Goal: Information Seeking & Learning: Check status

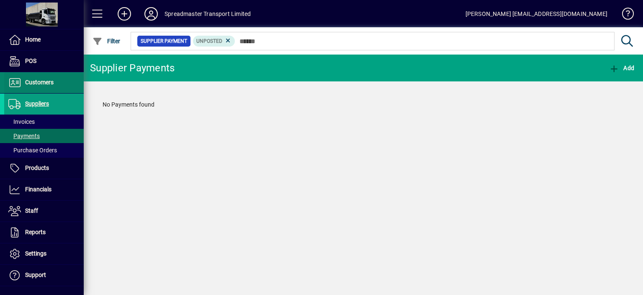
click at [33, 82] on span "Customers" at bounding box center [39, 82] width 28 height 7
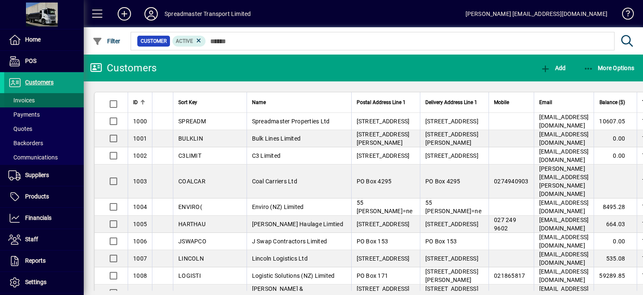
click at [26, 101] on span "Invoices" at bounding box center [21, 100] width 26 height 7
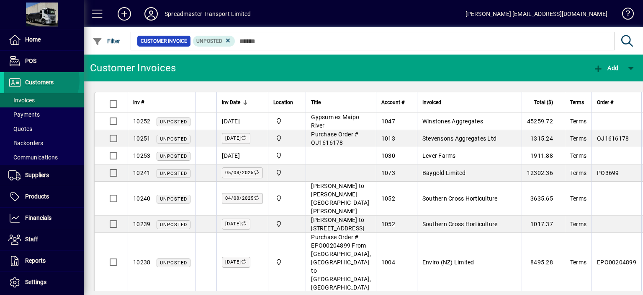
click at [36, 80] on span "Customers" at bounding box center [39, 82] width 28 height 7
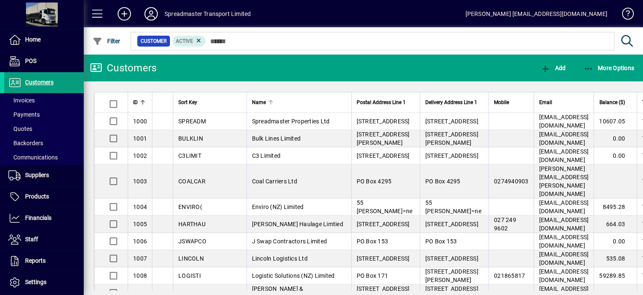
click at [271, 102] on div at bounding box center [271, 102] width 1 height 4
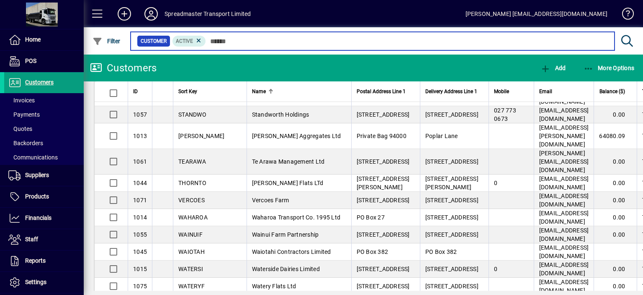
scroll to position [1282, 0]
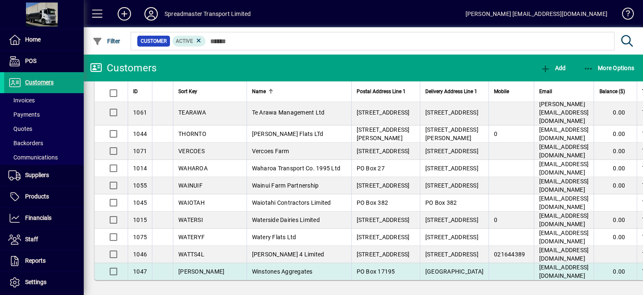
click at [269, 272] on span "Winstones Aggregates" at bounding box center [282, 271] width 61 height 7
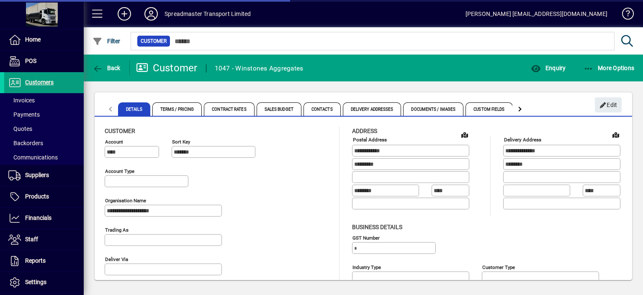
type input "**********"
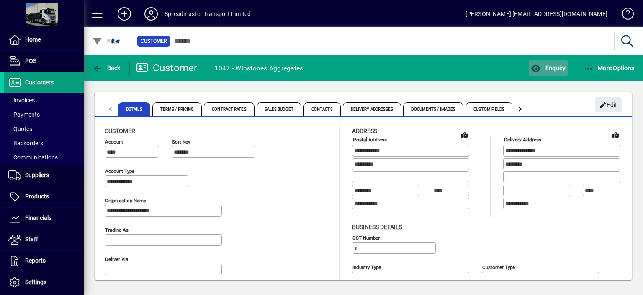
click at [554, 69] on span "Enquiry" at bounding box center [548, 68] width 35 height 7
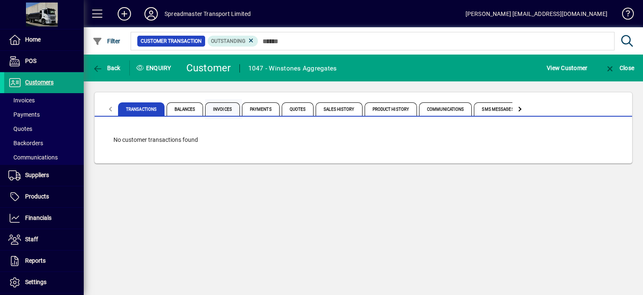
click at [220, 109] on span "Invoices" at bounding box center [222, 108] width 35 height 13
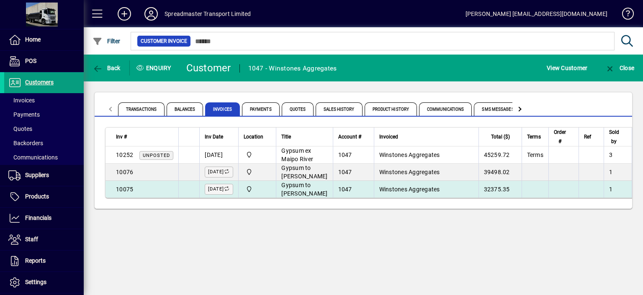
click at [304, 197] on td "Gypsum to [PERSON_NAME]" at bounding box center [304, 189] width 57 height 17
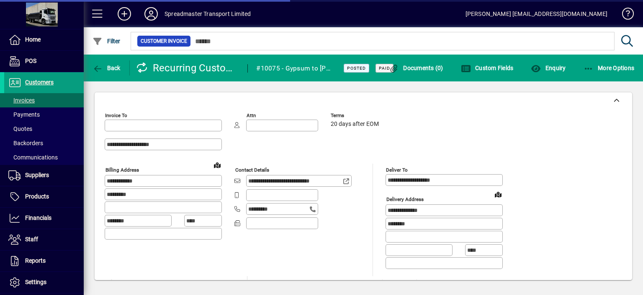
type input "**********"
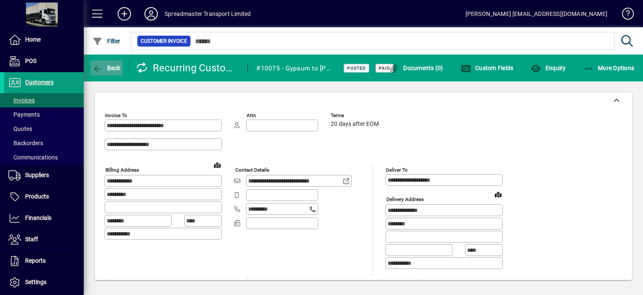
click at [113, 67] on span "Back" at bounding box center [107, 68] width 28 height 7
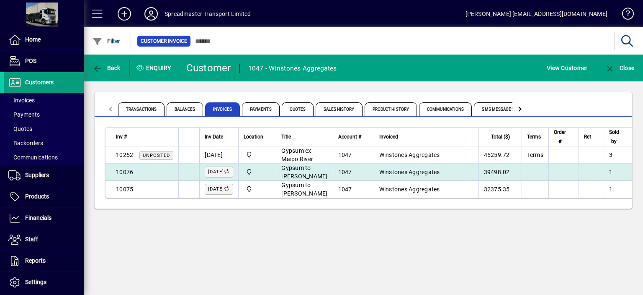
click at [392, 175] on span "Winstones Aggregates" at bounding box center [410, 171] width 61 height 7
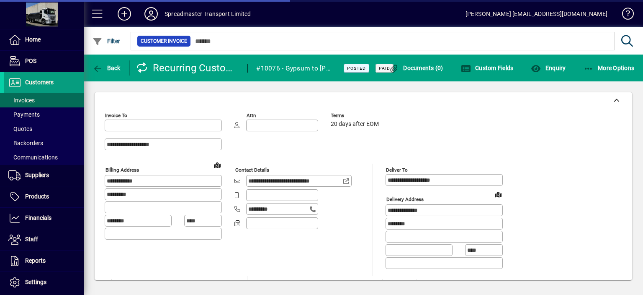
type input "**********"
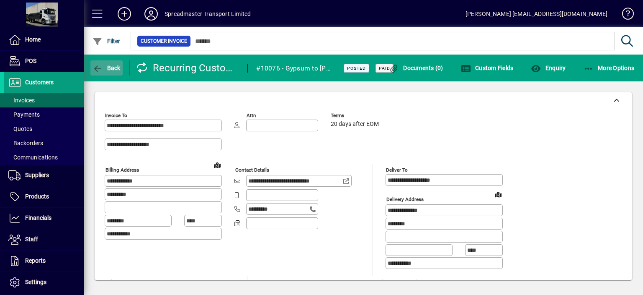
click at [115, 67] on span "Back" at bounding box center [107, 68] width 28 height 7
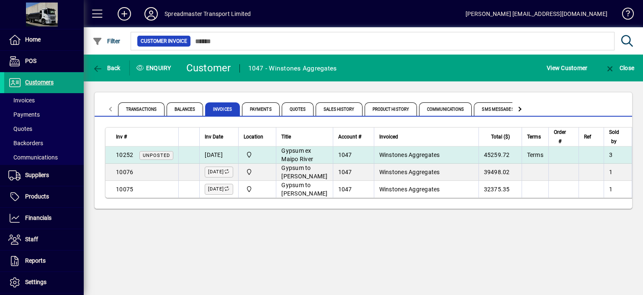
click at [389, 157] on span "Winstones Aggregates" at bounding box center [410, 154] width 61 height 7
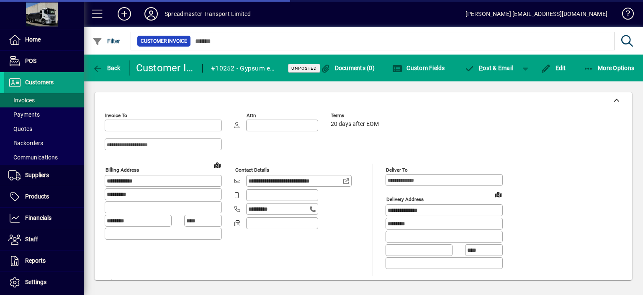
type input "**********"
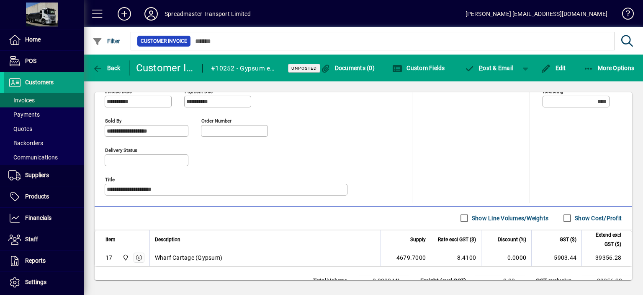
scroll to position [306, 0]
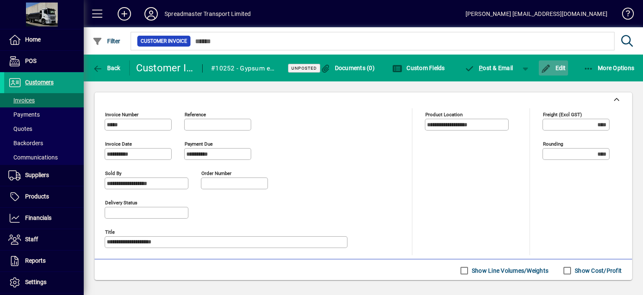
click at [560, 65] on span "Edit" at bounding box center [553, 68] width 25 height 7
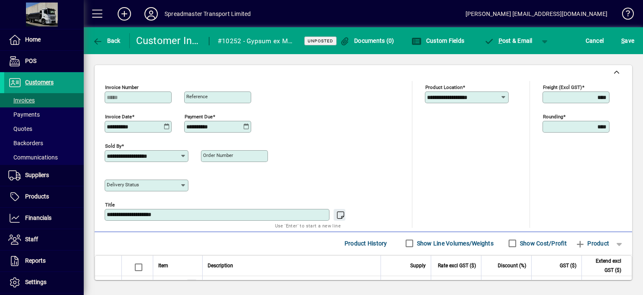
click at [167, 124] on icon at bounding box center [167, 126] width 6 height 7
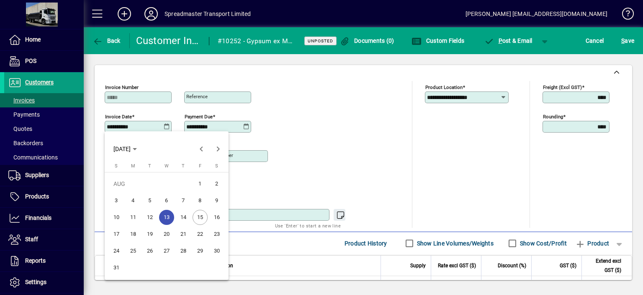
click at [199, 199] on span "8" at bounding box center [200, 200] width 15 height 15
type input "**********"
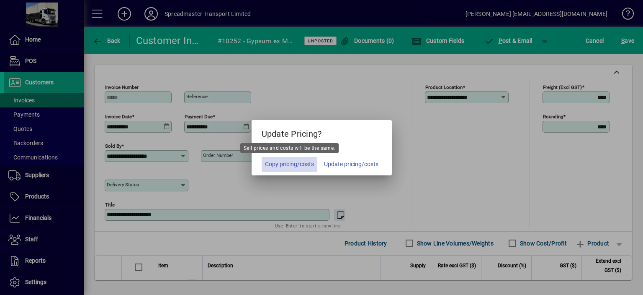
click at [269, 165] on span "Copy pricing/costs" at bounding box center [289, 164] width 49 height 9
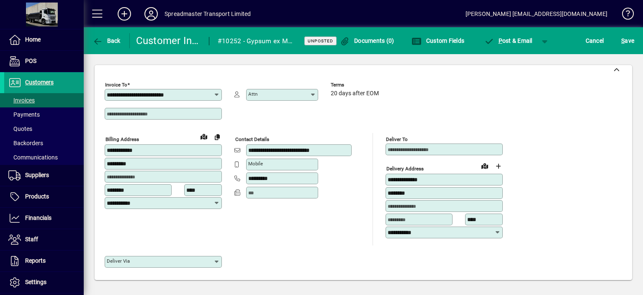
scroll to position [0, 0]
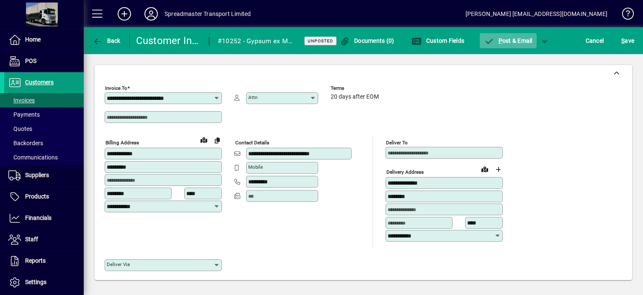
click at [509, 41] on span "P ost & Email" at bounding box center [508, 40] width 49 height 7
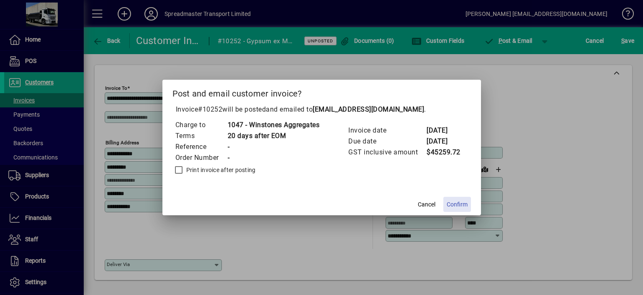
click at [460, 204] on span "Confirm" at bounding box center [457, 204] width 21 height 9
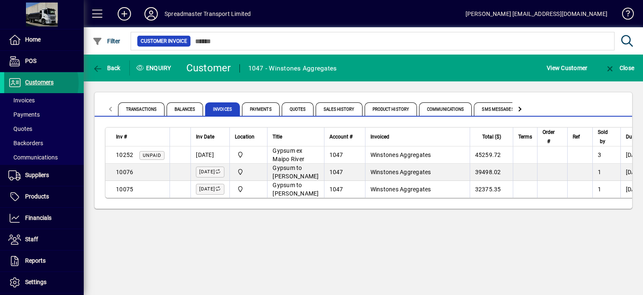
click at [33, 83] on span "Customers" at bounding box center [39, 82] width 28 height 7
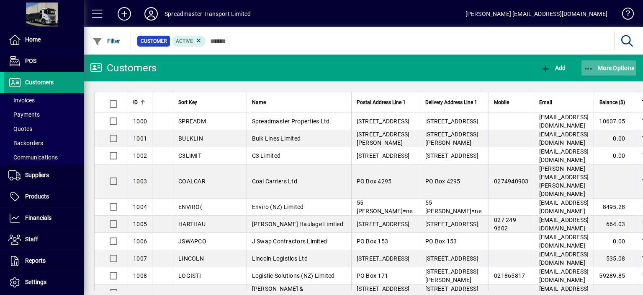
click at [609, 68] on span "More Options" at bounding box center [609, 68] width 51 height 7
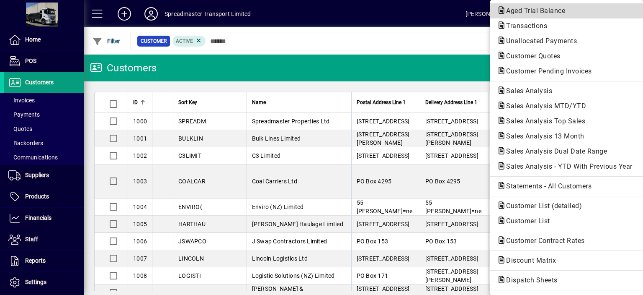
click at [514, 10] on span "Aged Trial Balance" at bounding box center [533, 11] width 72 height 8
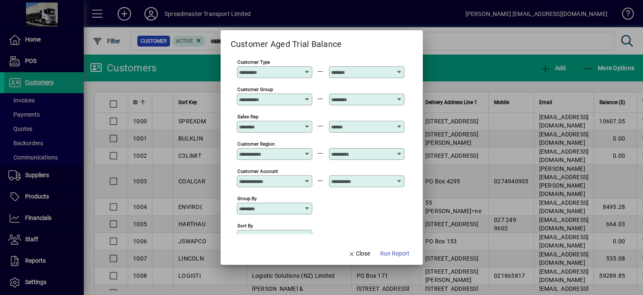
scroll to position [62, 0]
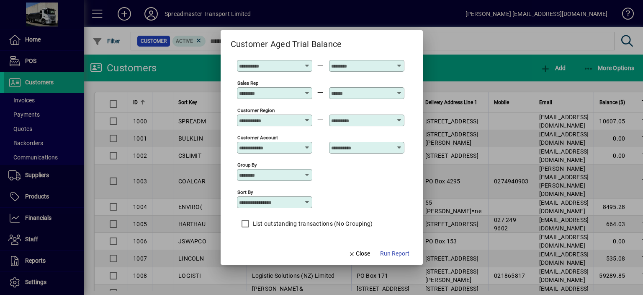
click at [308, 200] on icon at bounding box center [307, 202] width 7 height 7
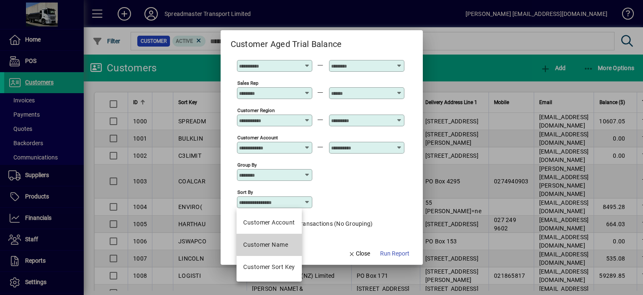
click at [292, 243] on mat-option "Customer Name" at bounding box center [269, 244] width 65 height 22
type input "**********"
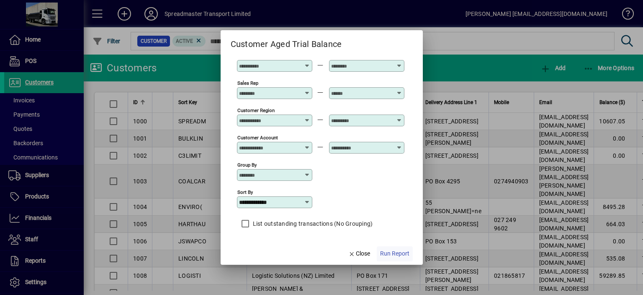
click at [393, 253] on span "Run Report" at bounding box center [394, 253] width 29 height 9
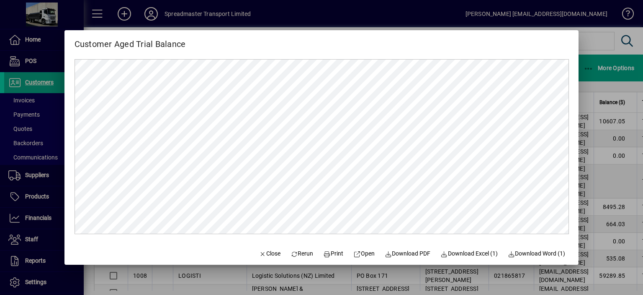
scroll to position [0, 0]
click at [266, 253] on span "Close" at bounding box center [270, 253] width 22 height 9
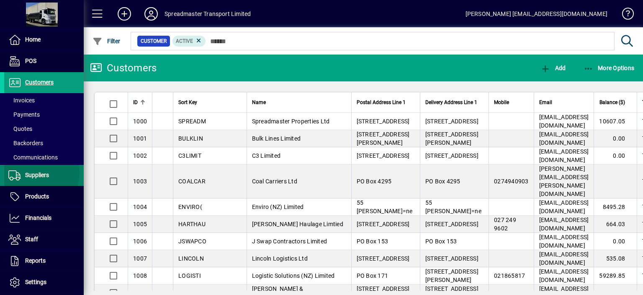
click at [38, 173] on span "Suppliers" at bounding box center [37, 174] width 24 height 7
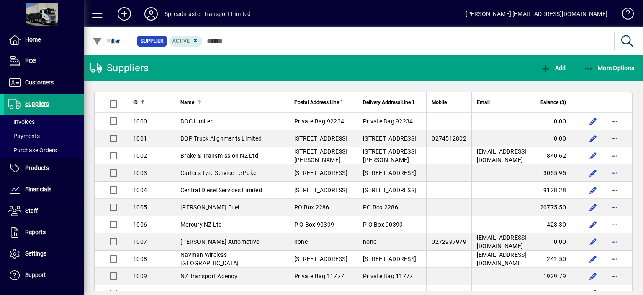
click at [199, 101] on div at bounding box center [200, 101] width 3 height 3
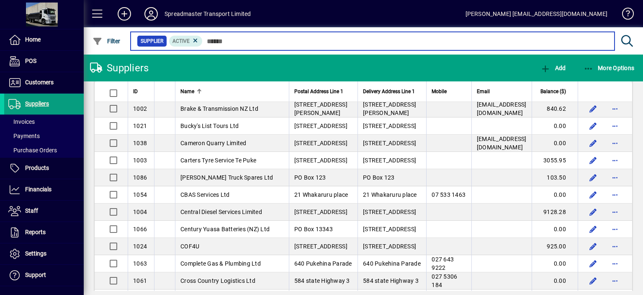
scroll to position [168, 0]
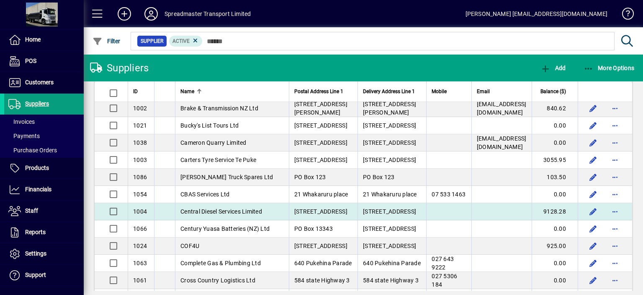
click at [220, 214] on span "Central Diesel Services Limited" at bounding box center [222, 211] width 82 height 7
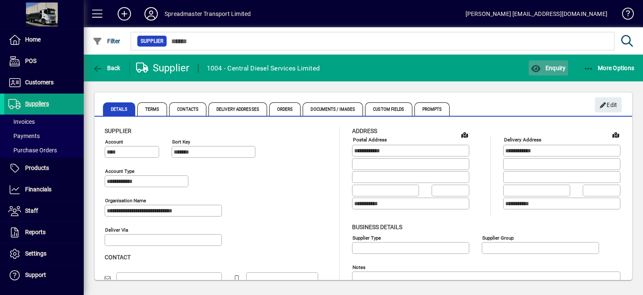
click at [551, 69] on span "Enquiry" at bounding box center [548, 68] width 35 height 7
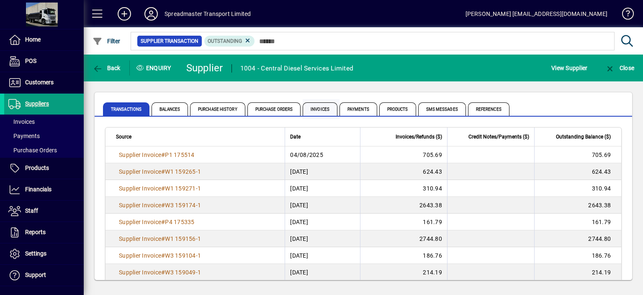
click at [320, 109] on span "Invoices" at bounding box center [320, 108] width 35 height 13
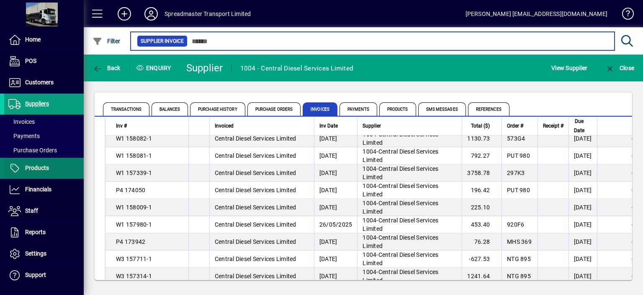
scroll to position [36, 0]
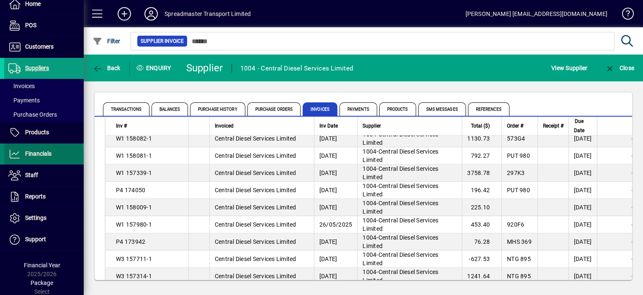
click at [43, 154] on span "Financials" at bounding box center [38, 153] width 26 height 7
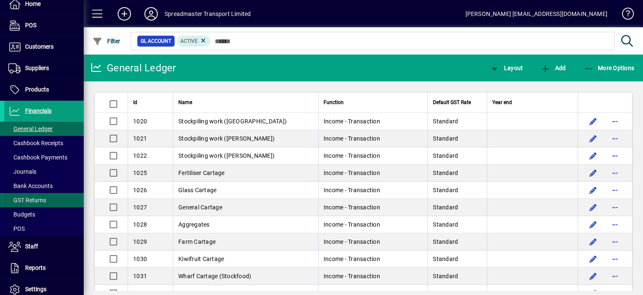
click at [31, 199] on span "GST Returns" at bounding box center [27, 199] width 38 height 7
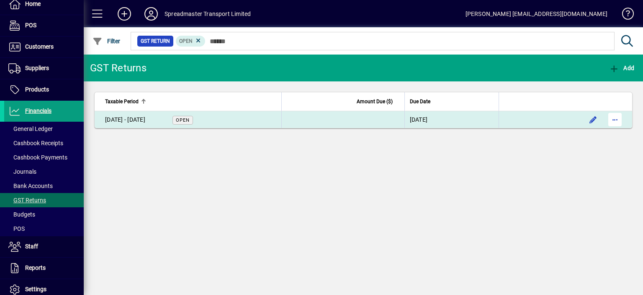
click at [615, 118] on span "button" at bounding box center [615, 119] width 20 height 20
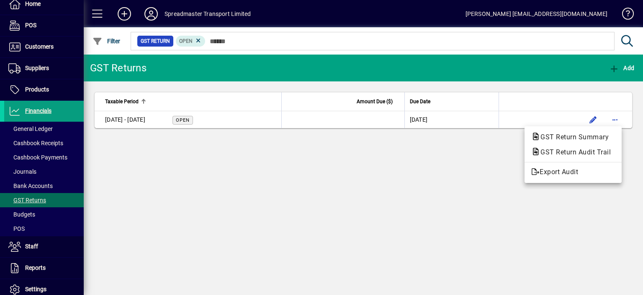
click at [475, 166] on div at bounding box center [321, 147] width 643 height 295
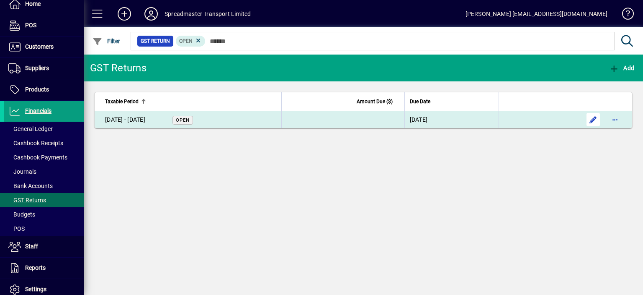
click at [593, 119] on span "button" at bounding box center [594, 119] width 20 height 20
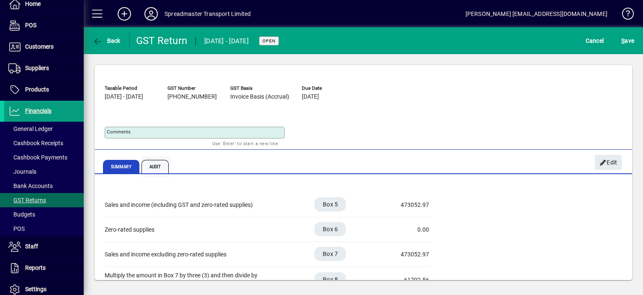
click at [155, 167] on span "Audit" at bounding box center [156, 166] width 28 height 13
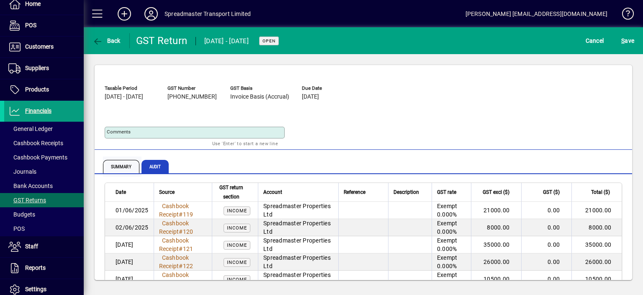
click at [116, 168] on span "Summary" at bounding box center [121, 166] width 36 height 13
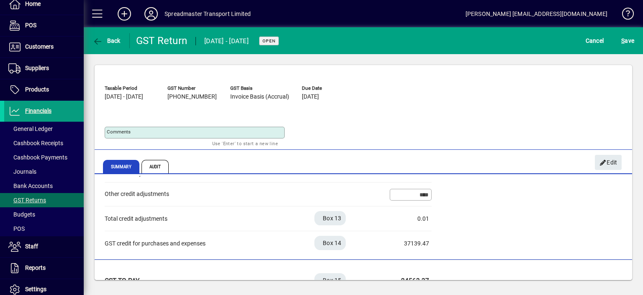
scroll to position [308, 0]
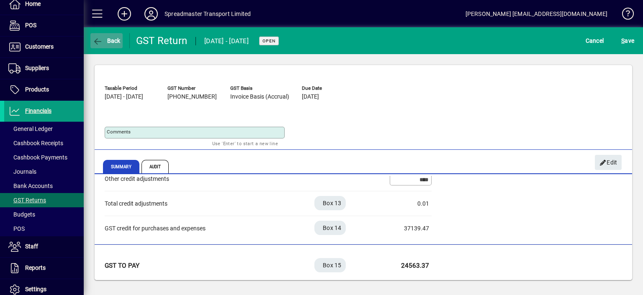
click at [114, 40] on span "Back" at bounding box center [107, 40] width 28 height 7
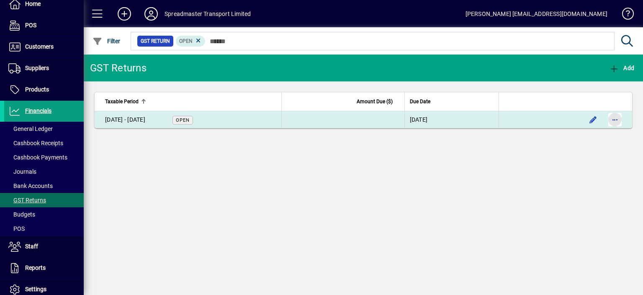
click at [617, 121] on span "button" at bounding box center [615, 119] width 20 height 20
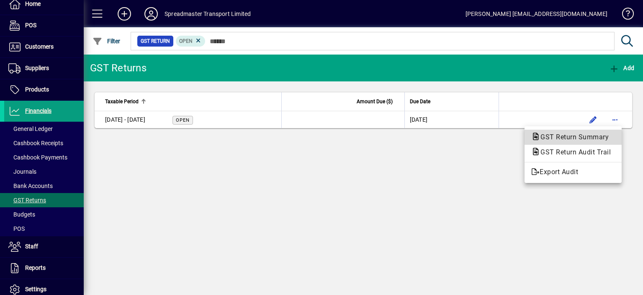
click at [602, 137] on span "GST Return Summary" at bounding box center [573, 137] width 82 height 8
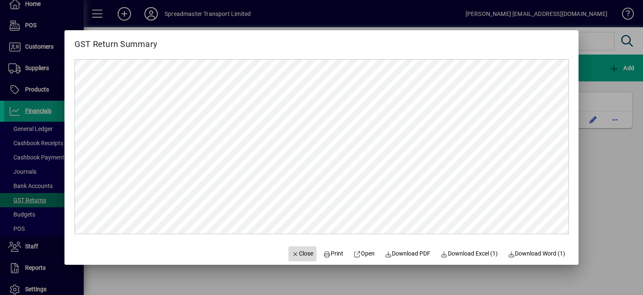
click at [299, 255] on span "Close" at bounding box center [303, 253] width 22 height 9
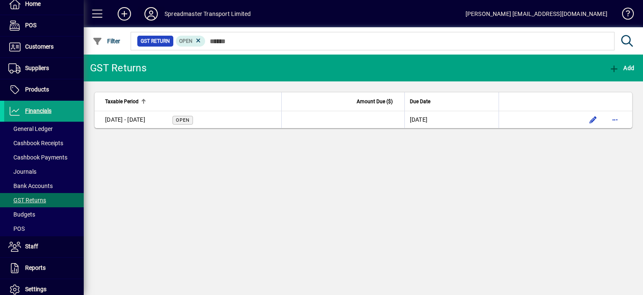
click at [148, 12] on icon at bounding box center [151, 13] width 17 height 13
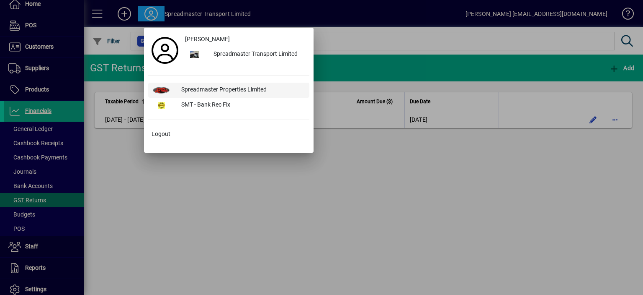
click at [204, 88] on div "Spreadmaster Properties Limited" at bounding box center [242, 90] width 135 height 15
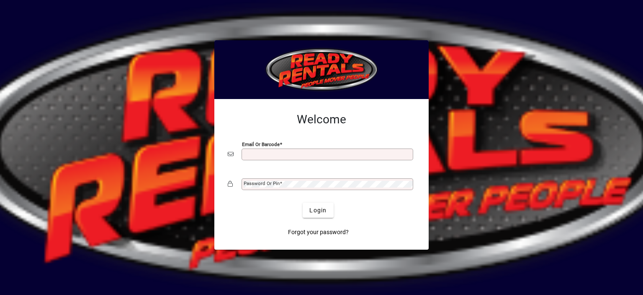
click at [258, 151] on input "Email or Barcode" at bounding box center [328, 154] width 169 height 7
type input "**********"
click at [262, 183] on mat-label "Password or Pin" at bounding box center [262, 183] width 36 height 6
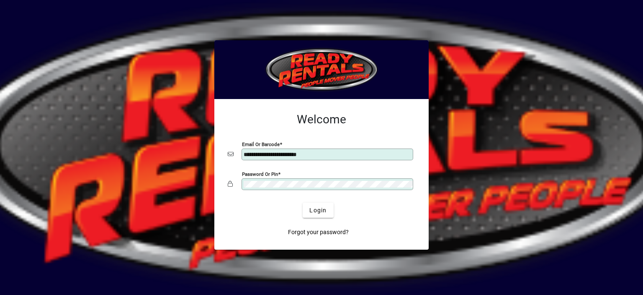
click at [303, 202] on button "Login" at bounding box center [318, 209] width 31 height 15
